Goal: Task Accomplishment & Management: Complete application form

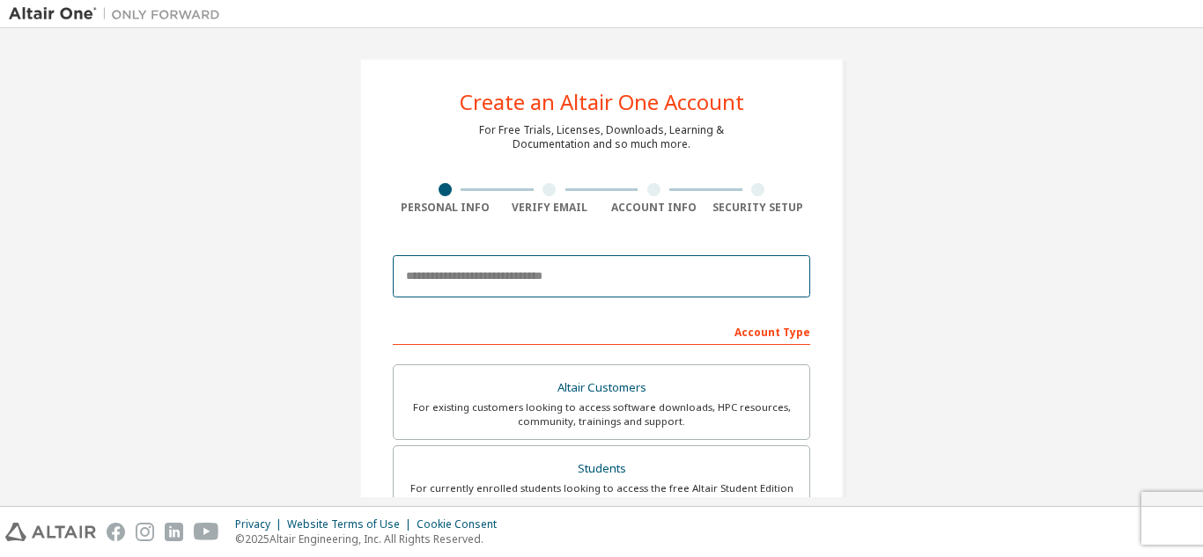
click at [487, 283] on body "Create an Altair One Account For Free Trials, Licenses, Downloads, Learning & D…" at bounding box center [601, 278] width 1203 height 557
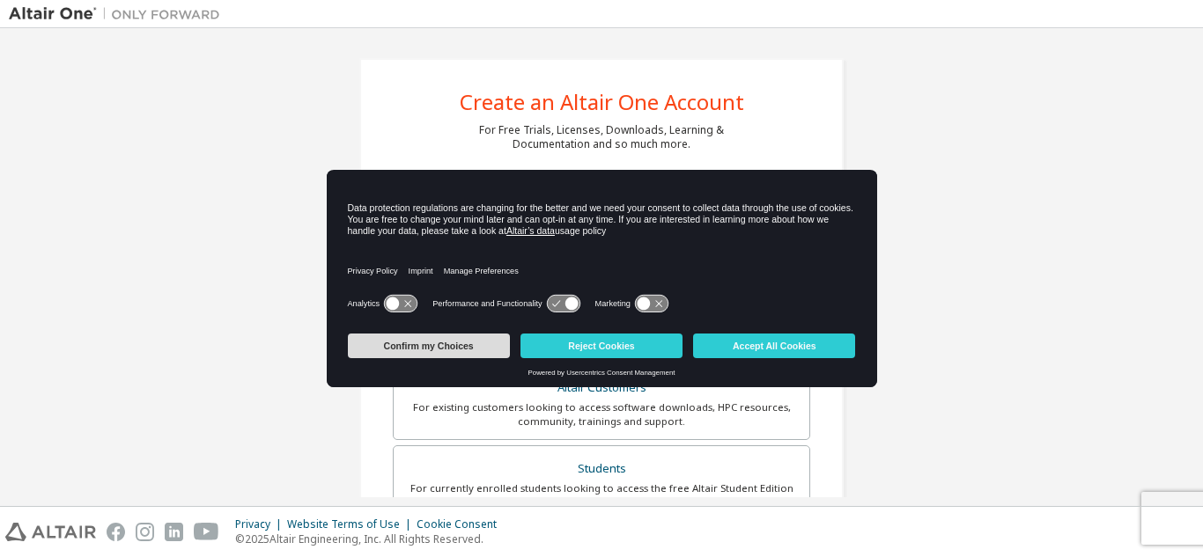
click at [449, 346] on button "Confirm my Choices" at bounding box center [429, 346] width 162 height 25
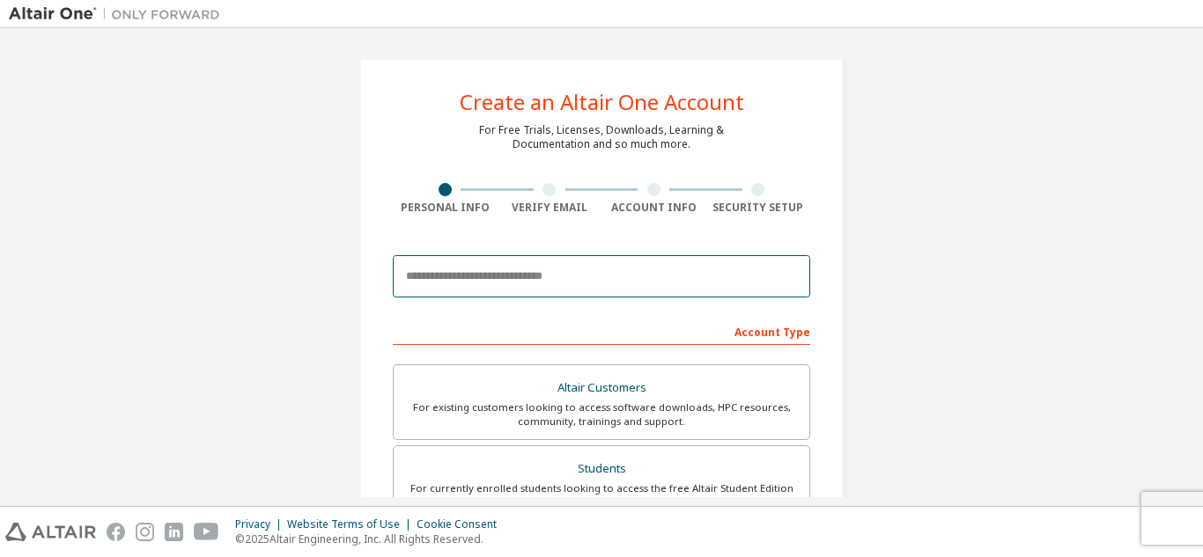
click at [483, 283] on input "email" at bounding box center [601, 276] width 417 height 42
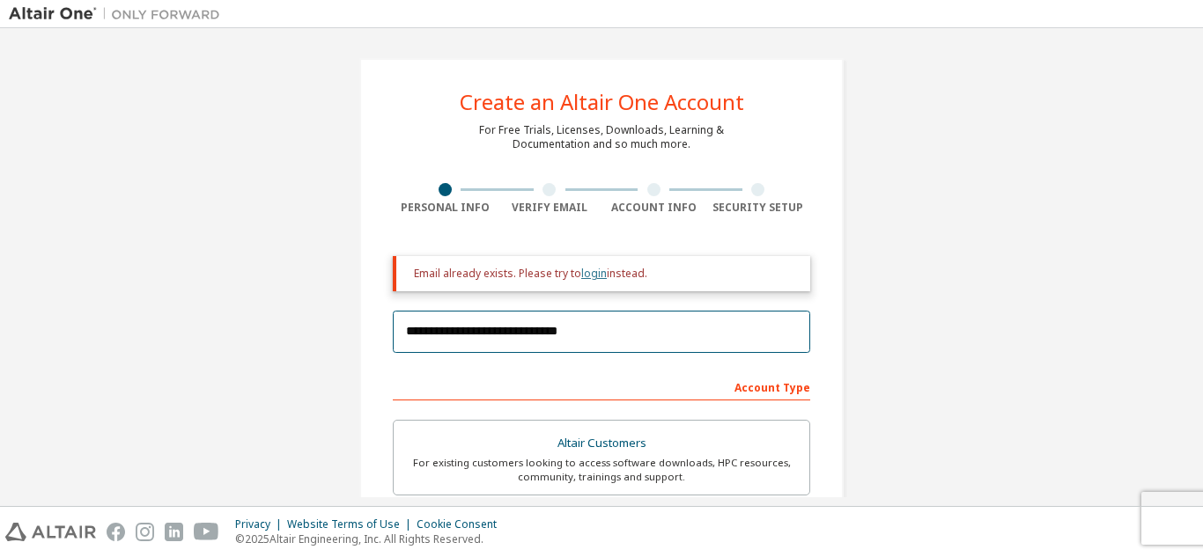
type input "**********"
click at [592, 276] on link "login" at bounding box center [594, 273] width 26 height 15
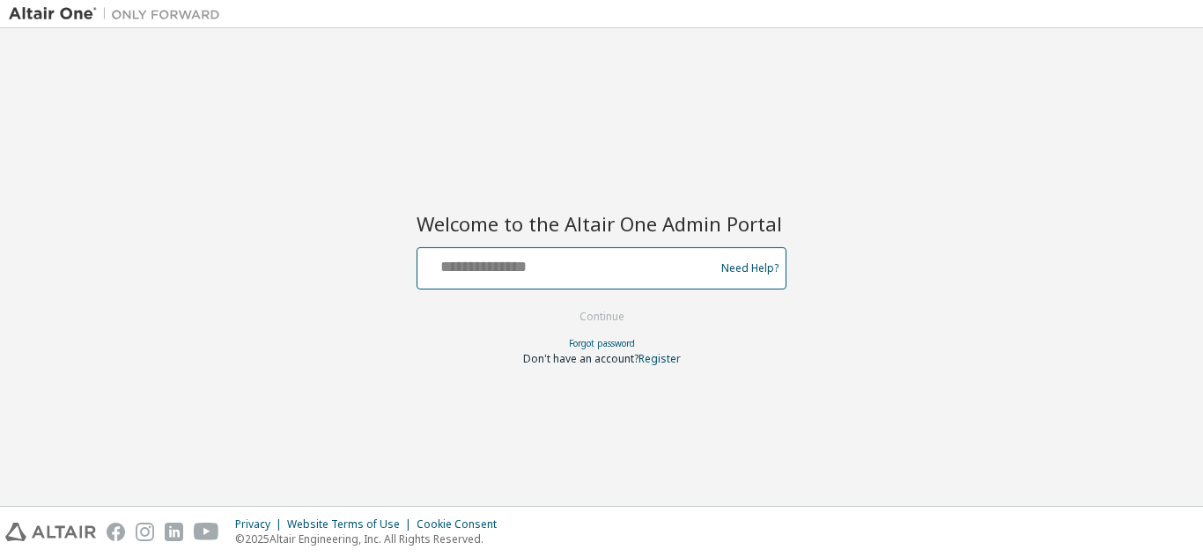
click at [549, 278] on div at bounding box center [568, 268] width 288 height 33
